Goal: Task Accomplishment & Management: Manage account settings

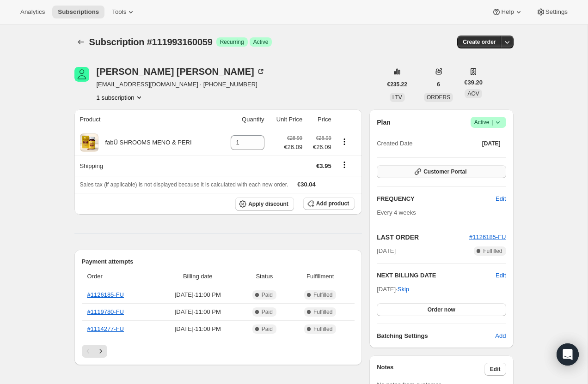
click at [398, 170] on button "Customer Portal" at bounding box center [441, 171] width 129 height 13
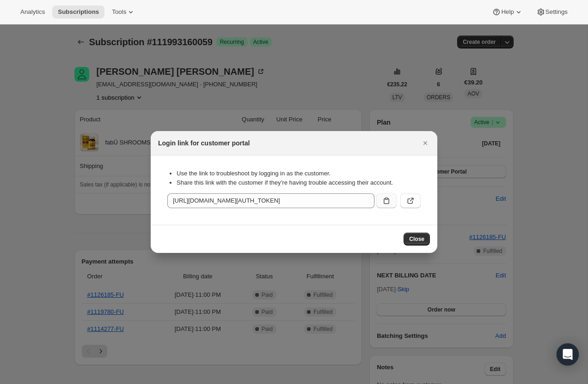
click at [389, 202] on icon ":r2d:" at bounding box center [386, 200] width 9 height 9
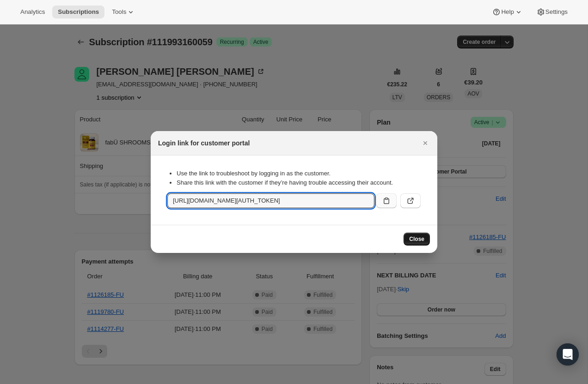
click at [416, 239] on span "Close" at bounding box center [416, 239] width 15 height 7
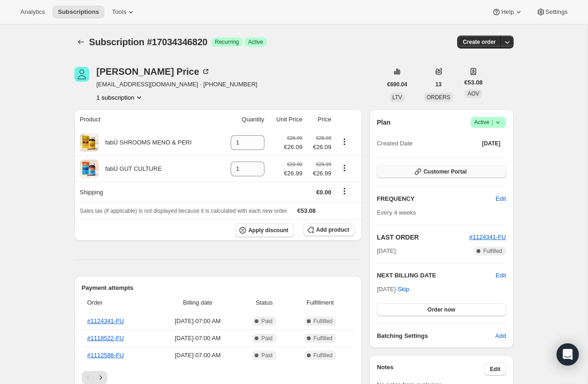
click at [415, 177] on button "Customer Portal" at bounding box center [441, 171] width 129 height 13
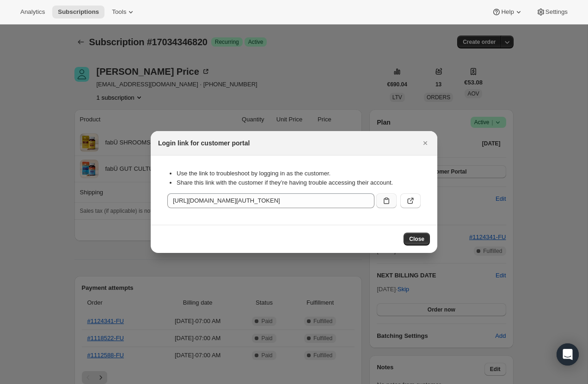
click at [387, 201] on icon ":r2g:" at bounding box center [386, 200] width 9 height 9
click at [418, 240] on span "Close" at bounding box center [416, 239] width 15 height 7
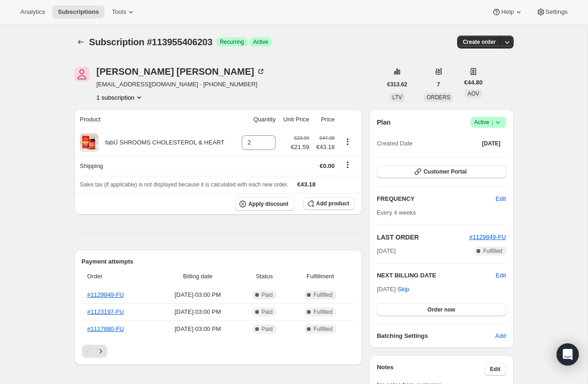
click at [497, 121] on icon at bounding box center [497, 122] width 9 height 9
click at [480, 153] on span "Cancel subscription" at bounding box center [485, 156] width 52 height 7
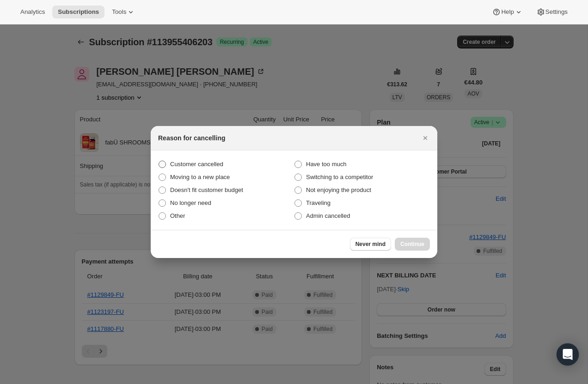
click at [201, 162] on span "Customer cancelled" at bounding box center [196, 164] width 53 height 7
click at [159, 161] on input "Customer cancelled" at bounding box center [158, 161] width 0 height 0
radio input "true"
click at [409, 257] on div "Never mind Continue" at bounding box center [294, 244] width 286 height 28
click at [411, 244] on span "Continue" at bounding box center [412, 244] width 24 height 7
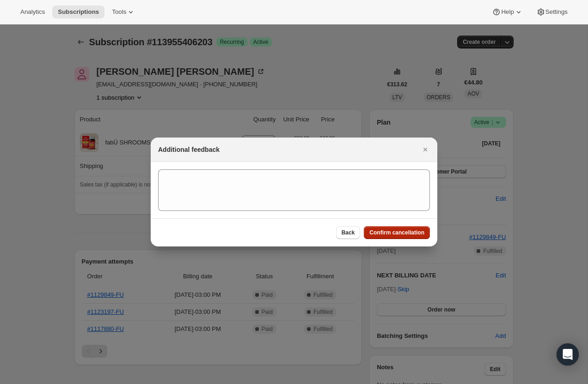
click at [404, 236] on span "Confirm cancellation" at bounding box center [396, 232] width 55 height 7
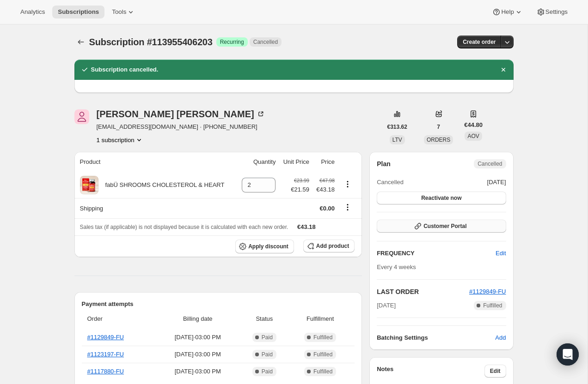
click at [448, 225] on span "Customer Portal" at bounding box center [444, 226] width 43 height 7
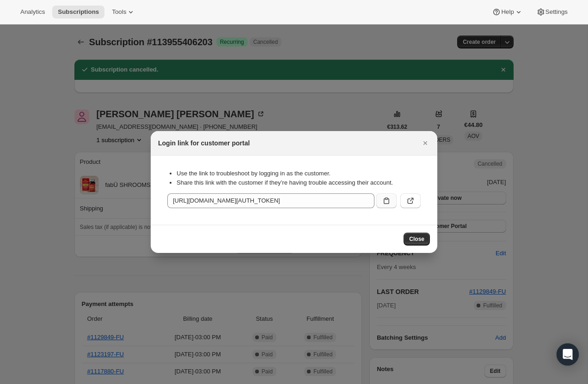
click at [391, 205] on button ":r57:" at bounding box center [386, 201] width 20 height 15
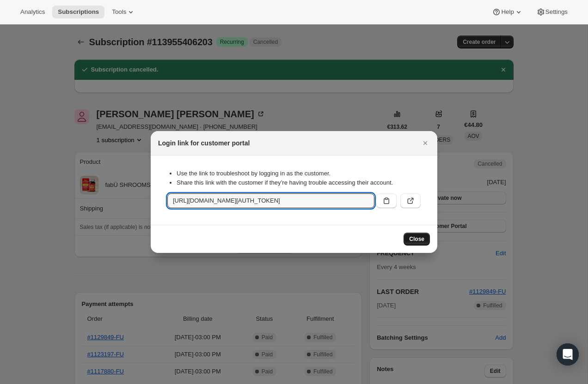
click at [415, 237] on span "Close" at bounding box center [416, 239] width 15 height 7
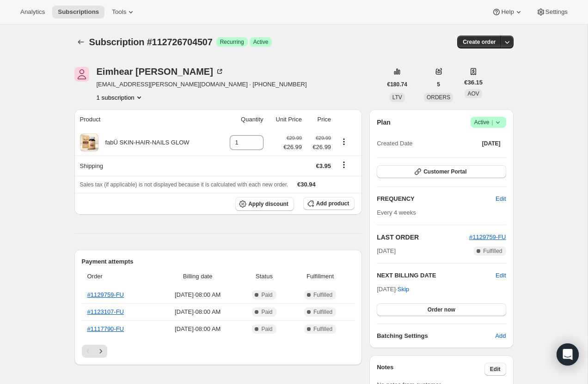
click at [500, 118] on icon at bounding box center [497, 122] width 9 height 9
click at [485, 154] on span "Cancel subscription" at bounding box center [485, 156] width 52 height 7
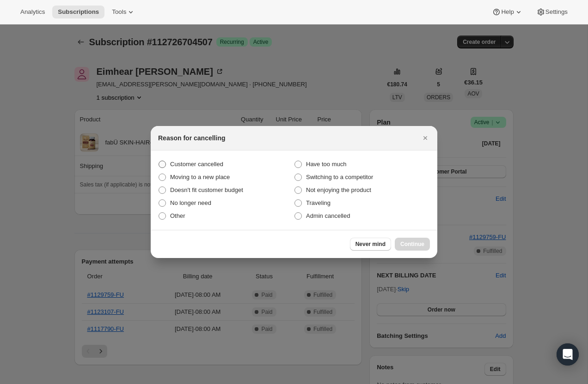
click at [214, 166] on span "Customer cancelled" at bounding box center [196, 164] width 53 height 7
click at [159, 161] on input "Customer cancelled" at bounding box center [158, 161] width 0 height 0
radio input "true"
click at [412, 236] on div "Never mind Continue" at bounding box center [294, 244] width 286 height 28
click at [414, 244] on span "Continue" at bounding box center [412, 244] width 24 height 7
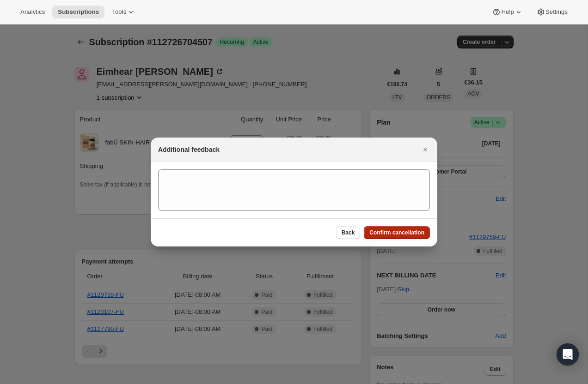
click at [408, 236] on span "Confirm cancellation" at bounding box center [396, 232] width 55 height 7
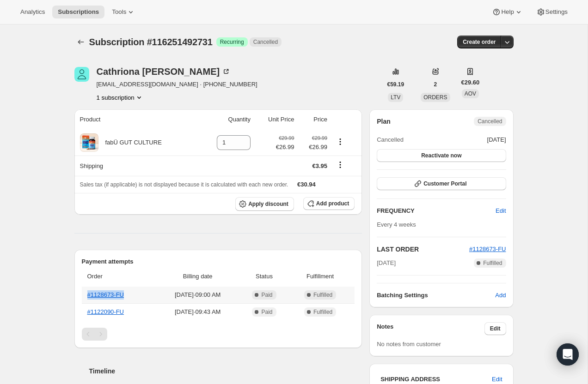
drag, startPoint x: 132, startPoint y: 296, endPoint x: 85, endPoint y: 294, distance: 47.2
click at [85, 294] on th "#1128673-FU" at bounding box center [119, 295] width 74 height 17
copy link "#1128673-FU"
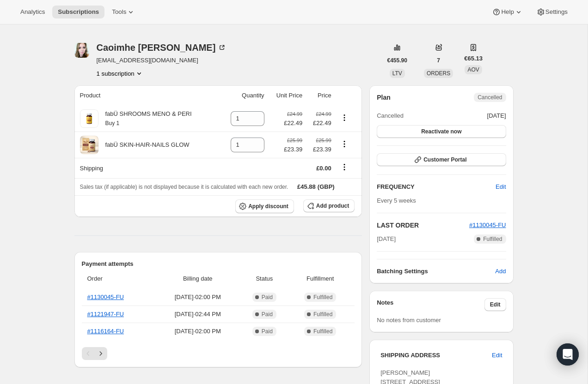
scroll to position [17, 0]
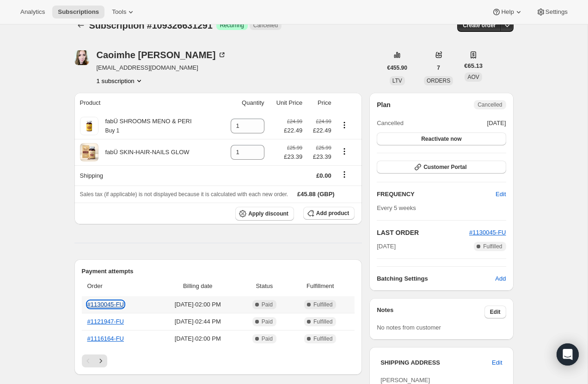
click at [109, 306] on link "#1130045-FU" at bounding box center [105, 304] width 37 height 7
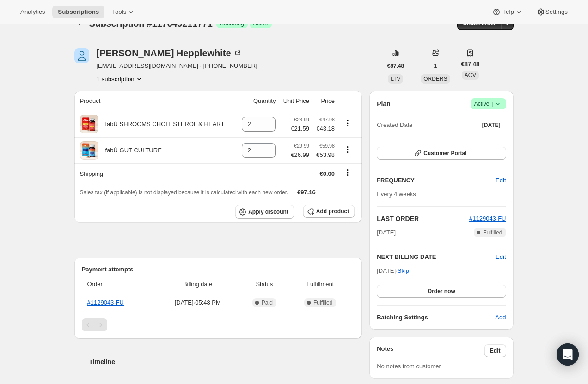
scroll to position [7, 0]
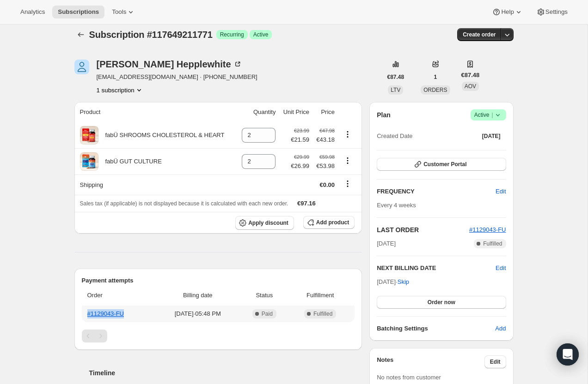
drag, startPoint x: 129, startPoint y: 317, endPoint x: 84, endPoint y: 316, distance: 45.3
click at [84, 316] on th "#1129043-FU" at bounding box center [118, 314] width 73 height 17
copy link "#1129043-FU"
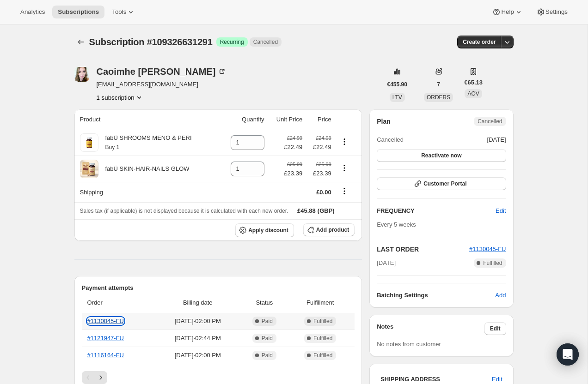
click at [114, 322] on link "#1130045-FU" at bounding box center [105, 321] width 37 height 7
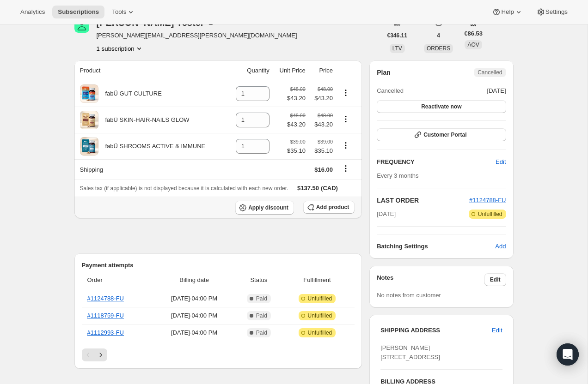
scroll to position [50, 0]
